Goal: Task Accomplishment & Management: Manage account settings

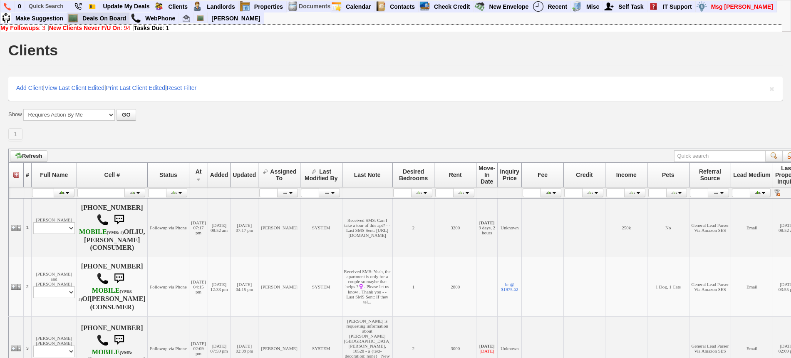
click at [99, 20] on link "Deals On Board" at bounding box center [104, 18] width 51 height 11
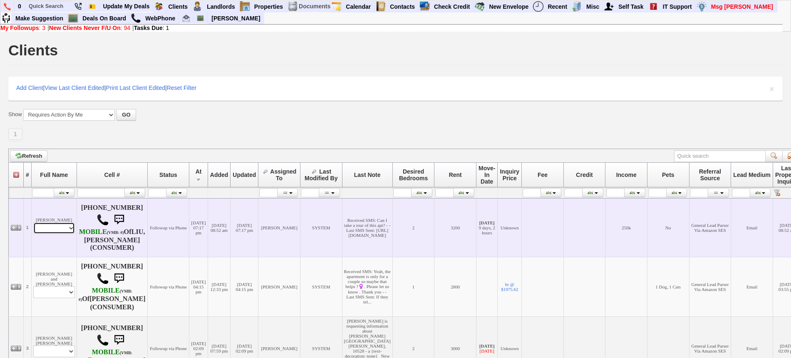
click at [66, 231] on select "Profile Edit Print Email Externally (Will Not Be Tracked In CRM) Closed Deals" at bounding box center [54, 228] width 42 height 12
select select "ChangeURL,/crm/custom/edit_client_form.php?redirect=%2Fcrm%2Fclients.php&id=167…"
click at [33, 222] on select "Profile Edit Print Email Externally (Will Not Be Tracked In CRM) Closed Deals" at bounding box center [54, 228] width 42 height 12
select select
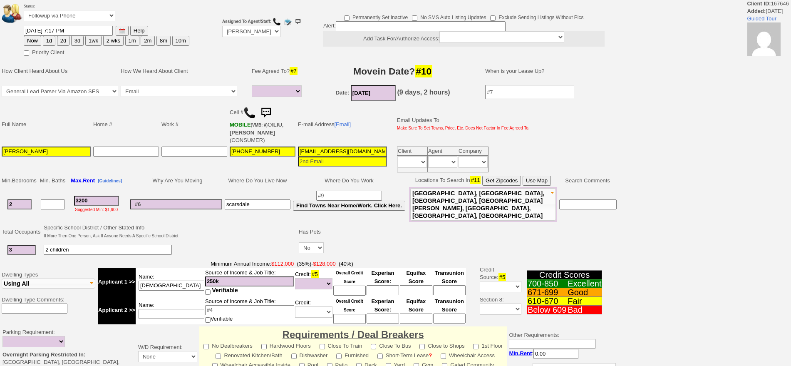
select select
click at [272, 107] on img at bounding box center [266, 112] width 17 height 17
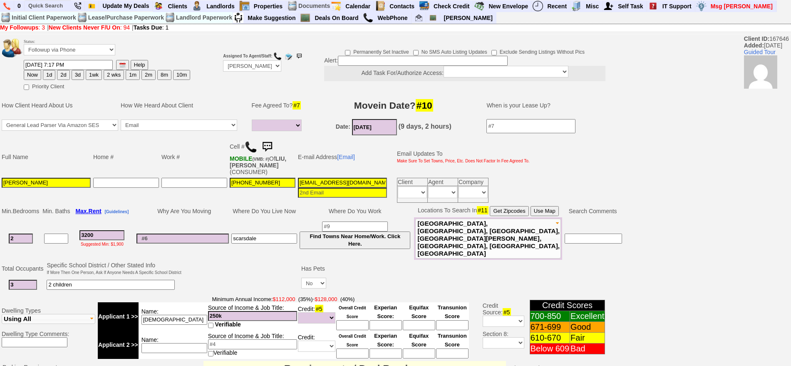
click at [269, 142] on img at bounding box center [267, 147] width 17 height 17
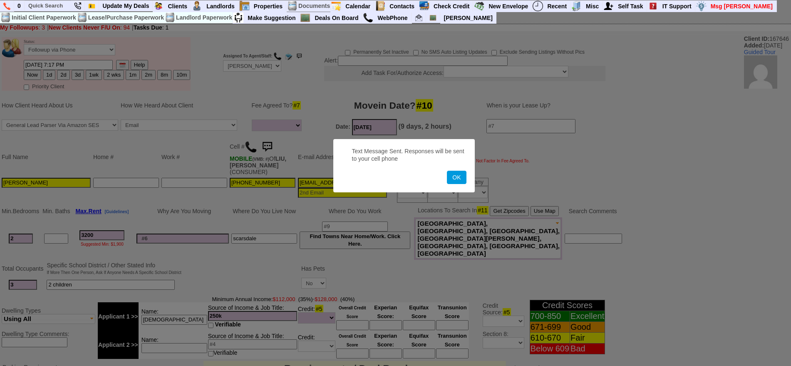
click at [447, 171] on button "OK" at bounding box center [456, 177] width 19 height 13
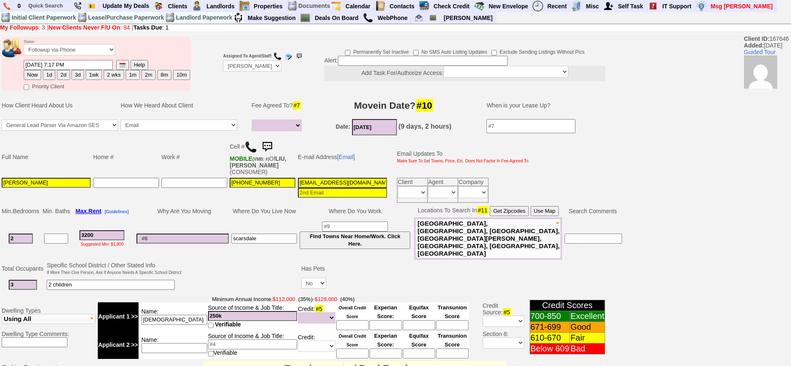
click at [272, 147] on img at bounding box center [267, 147] width 17 height 17
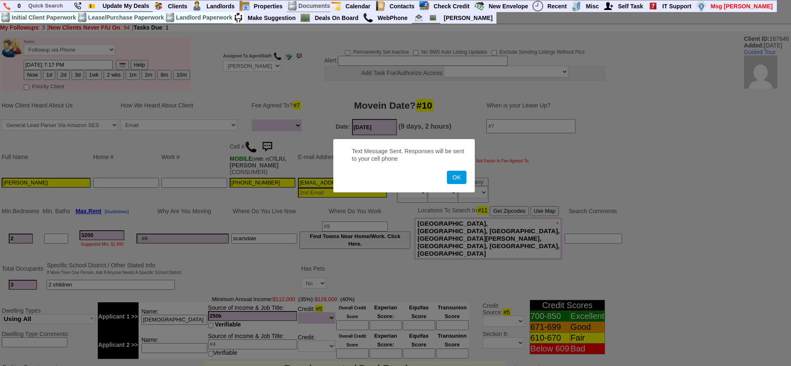
click at [447, 171] on button "OK" at bounding box center [456, 177] width 19 height 13
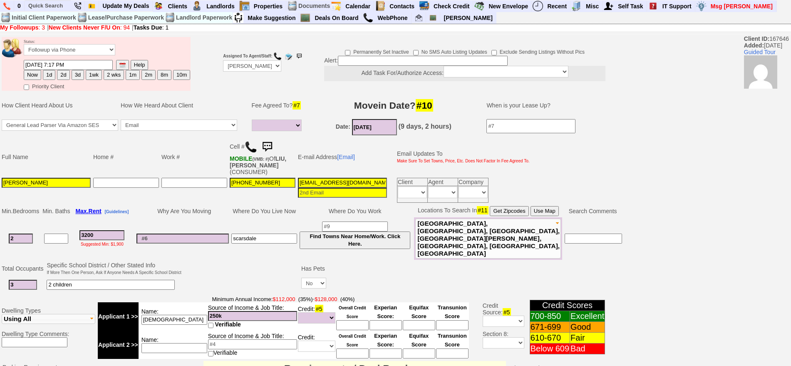
click at [272, 147] on img at bounding box center [267, 147] width 17 height 17
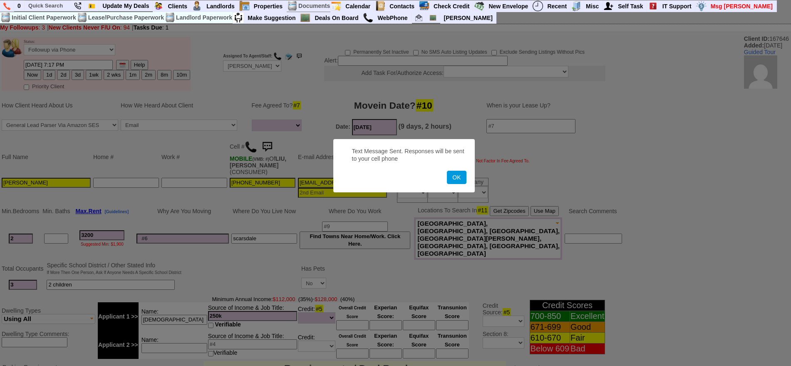
click at [447, 171] on button "OK" at bounding box center [456, 177] width 19 height 13
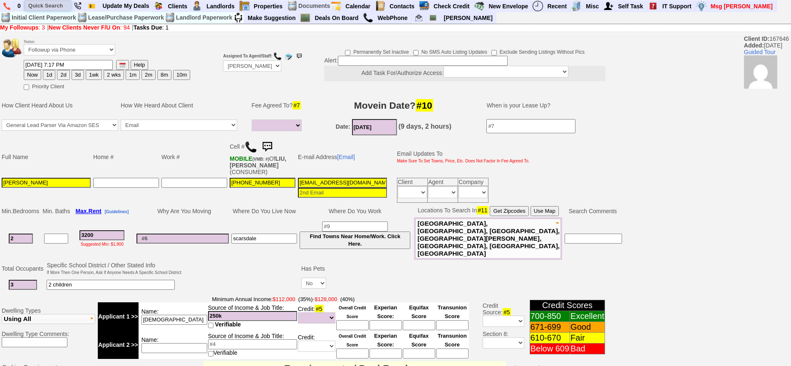
click at [44, 10] on input "text" at bounding box center [48, 5] width 46 height 10
paste input "347-617-6910"
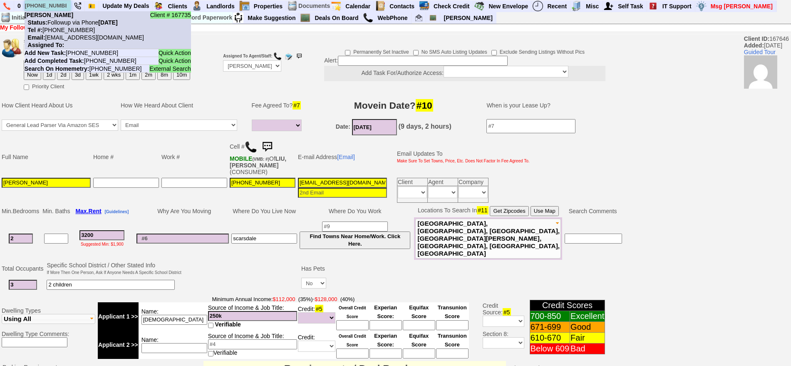
type input "347-617-6910"
click at [70, 21] on nobr "Status: Followup via Phone Friday, September 5th, 2025" at bounding box center [71, 22] width 93 height 7
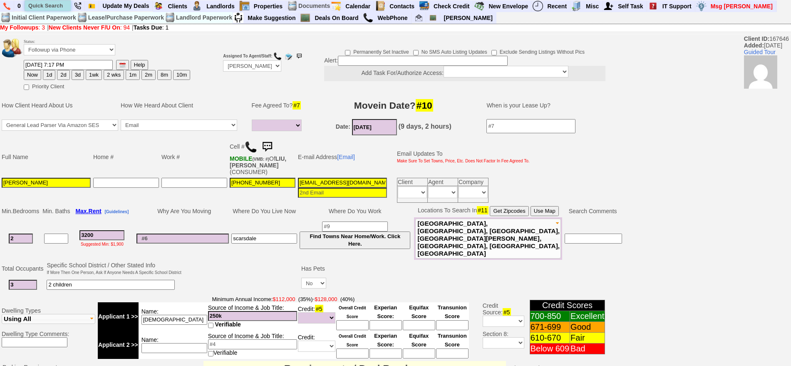
click at [49, 7] on input "text" at bounding box center [48, 5] width 46 height 10
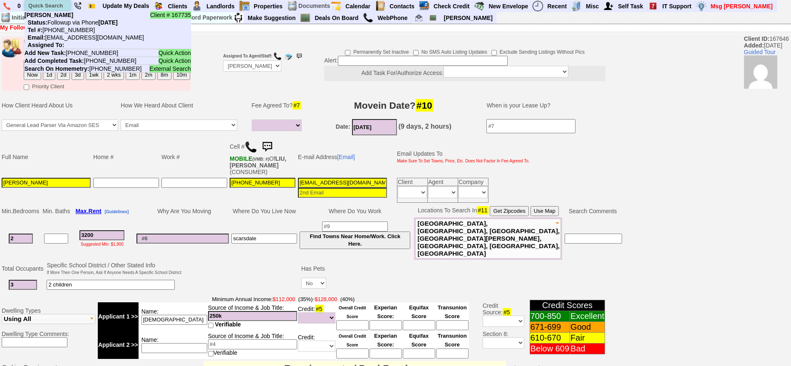
paste input "Tamara Camila"
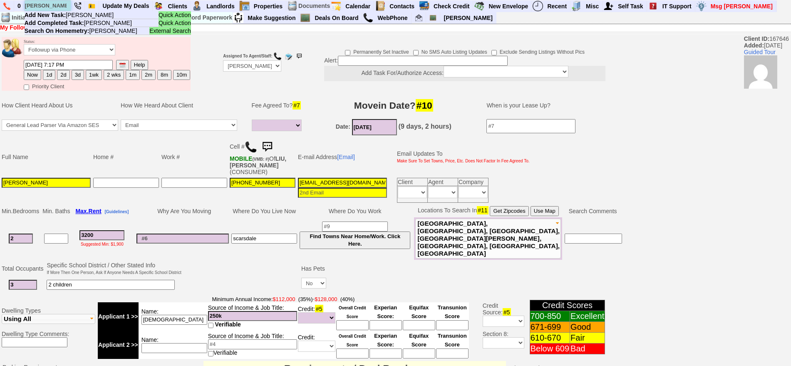
click at [52, 7] on input "Tamara Camila" at bounding box center [48, 5] width 46 height 10
paste input "949-687-9063"
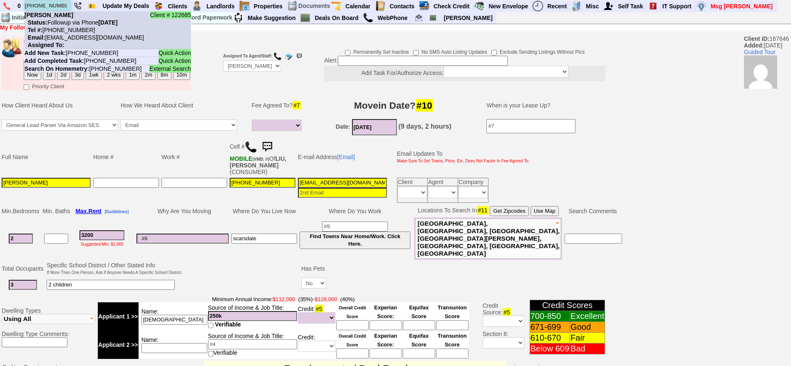
type input "949-687-9063"
click at [67, 21] on nobr "Status: Followup via Phone Friday, September 5th, 2025" at bounding box center [71, 22] width 93 height 7
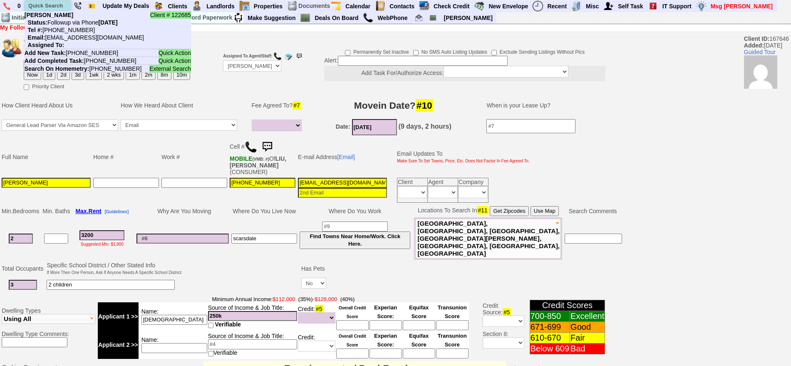
click at [52, 7] on input "text" at bounding box center [48, 5] width 46 height 10
paste input "347-853-5637"
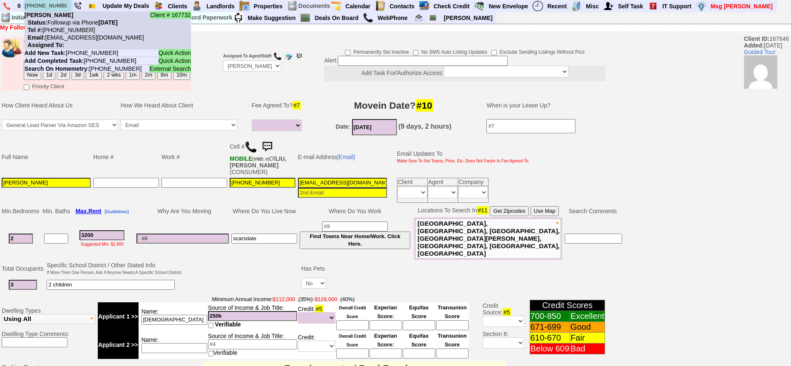
type input "347-853-5637"
click at [68, 17] on b "Charles E Carter" at bounding box center [49, 15] width 49 height 7
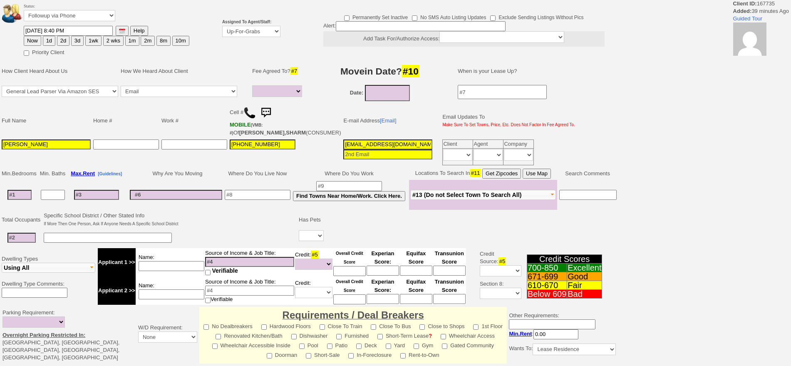
select select
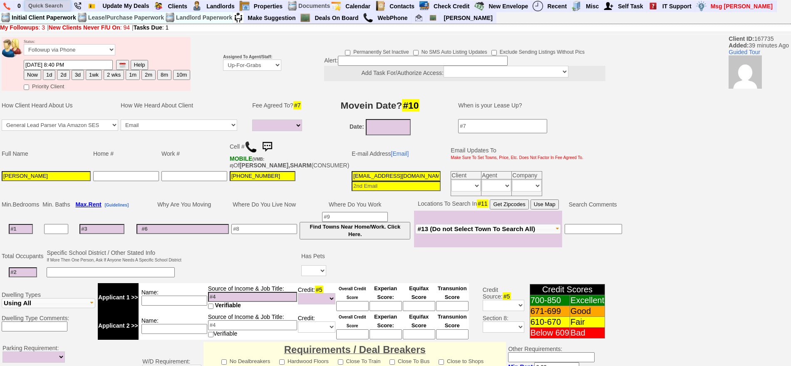
click at [33, 5] on input "text" at bounding box center [48, 5] width 46 height 10
paste input "571-305-3639"
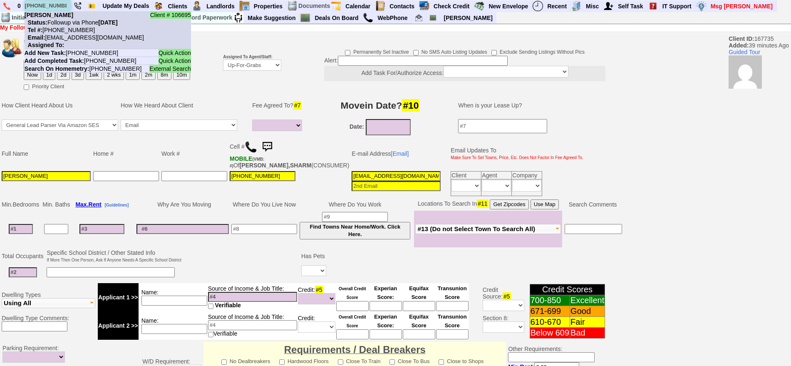
type input "571-305-3639"
click at [74, 20] on nobr "Status: Followup via Phone Friday, September 5th, 2025" at bounding box center [71, 22] width 93 height 7
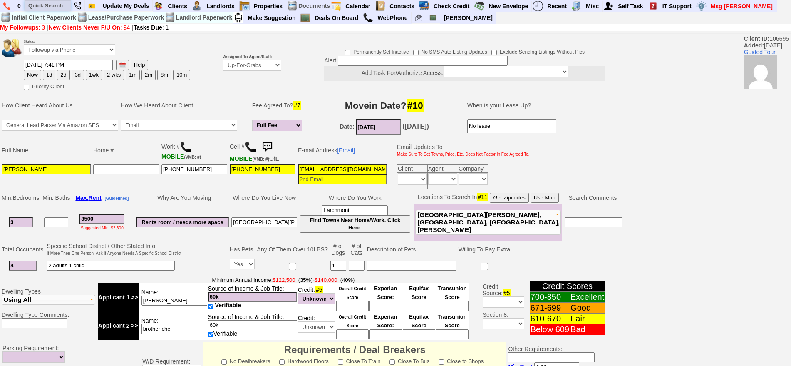
click at [53, 2] on input "text" at bounding box center [48, 5] width 46 height 10
paste input "[PHONE_NUMBER]"
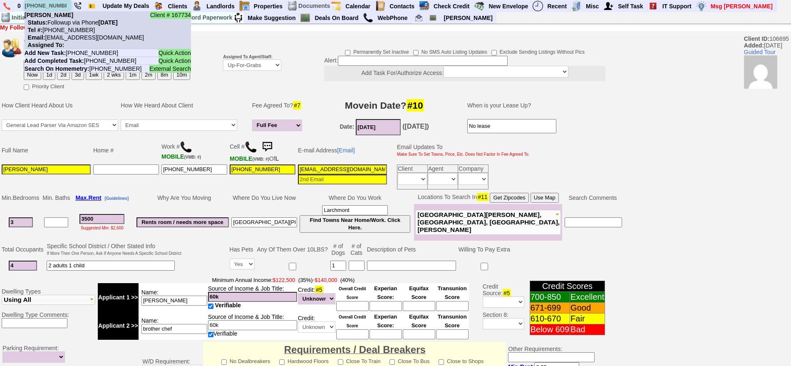
type input "[PHONE_NUMBER]"
click at [71, 25] on nobr "Status: Followup via Phone Friday, September 5th, 2025" at bounding box center [71, 22] width 93 height 7
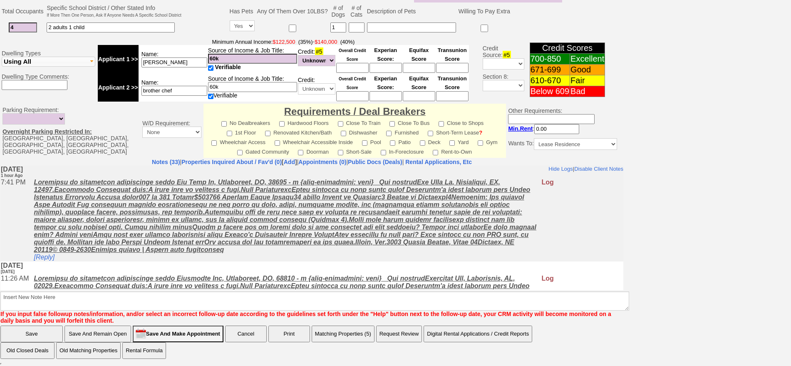
scroll to position [30, 0]
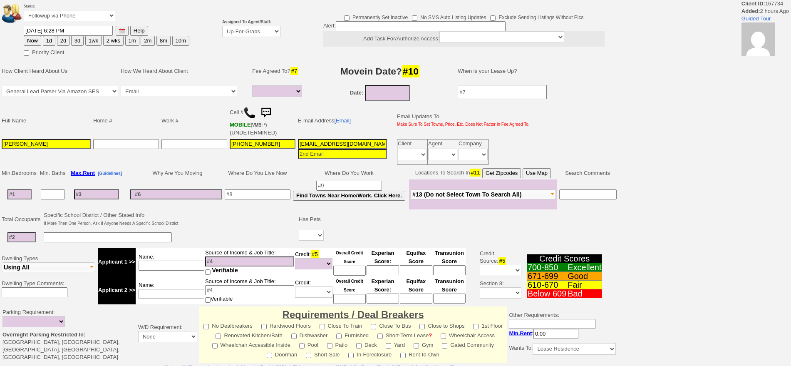
select select
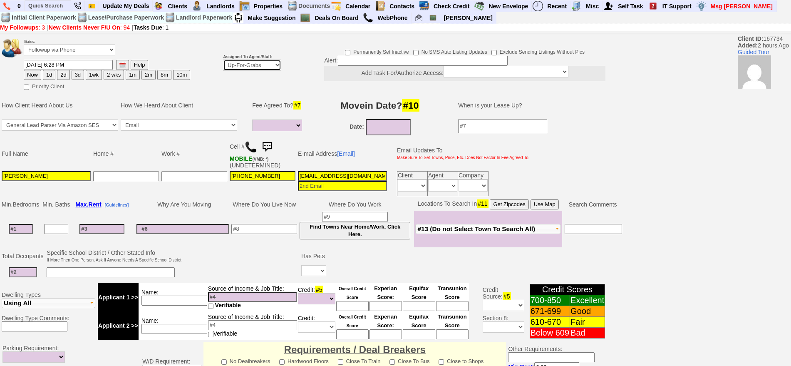
click at [253, 69] on select "Up-For-Grabs ***** STAFF ***** Bob Bruno 914-419-3579 Cristy Liberto 914-486-10…" at bounding box center [252, 65] width 58 height 11
select select "148"
click at [223, 60] on select "Up-For-Grabs ***** STAFF ***** Bob Bruno 914-419-3579 Cristy Liberto 914-486-10…" at bounding box center [252, 65] width 58 height 11
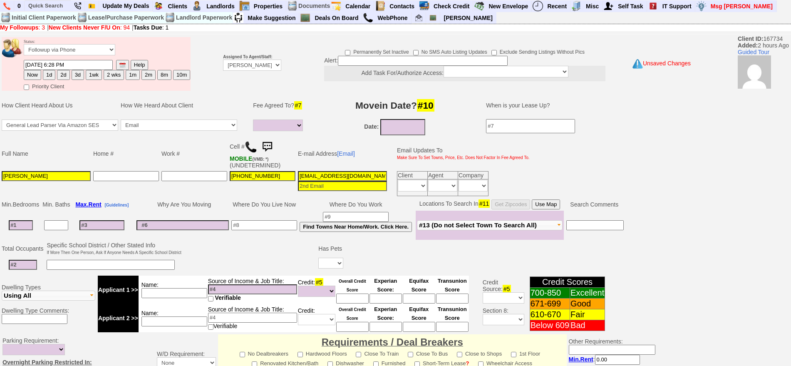
click at [48, 74] on button "1d" at bounding box center [49, 75] width 12 height 10
type input "09/06/2025 09:21 PM"
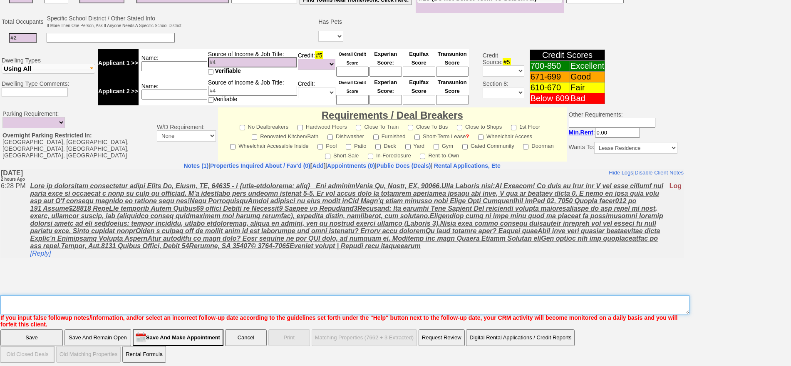
click at [452, 305] on textarea "Insert New Note Here" at bounding box center [344, 304] width 689 height 19
type textarea "g"
type textarea "f"
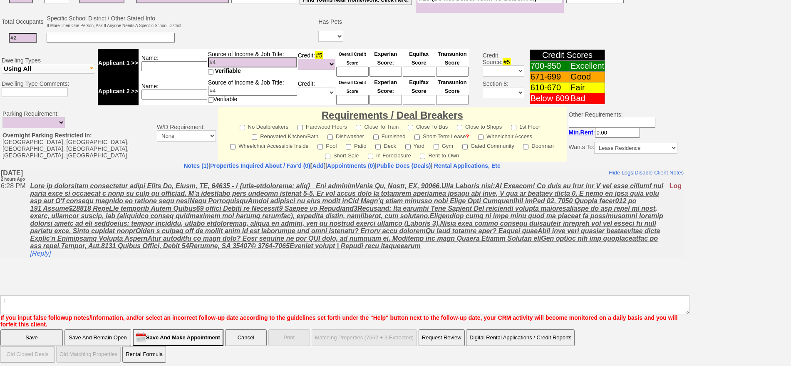
click input "Save" at bounding box center [31, 337] width 62 height 17
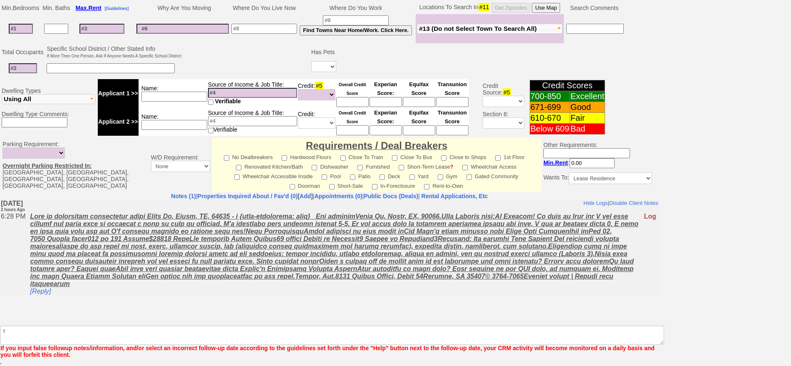
scroll to position [196, 0]
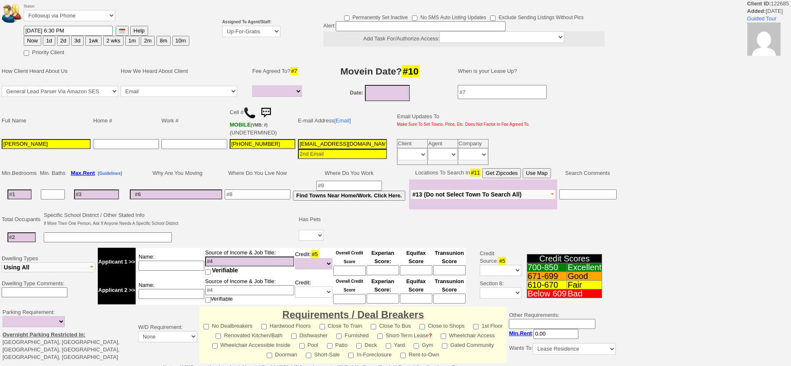
select select
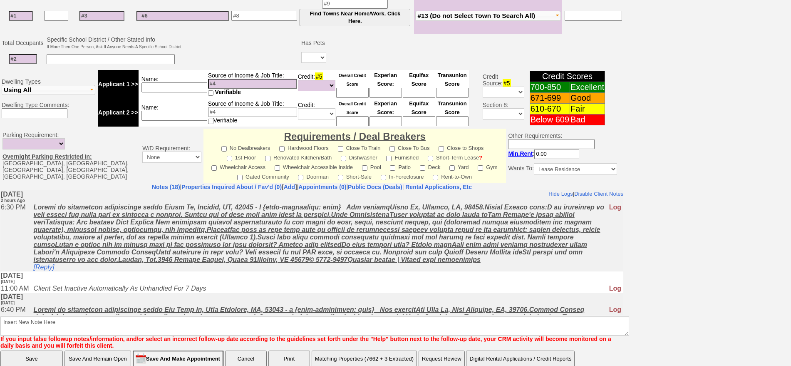
scroll to position [184, 0]
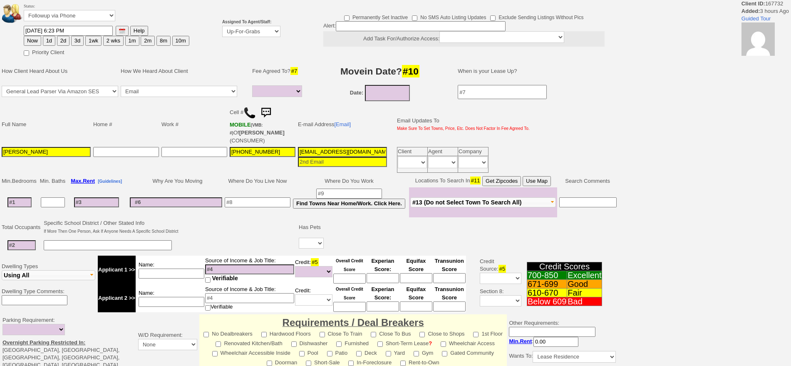
select select
